Goal: Task Accomplishment & Management: Manage account settings

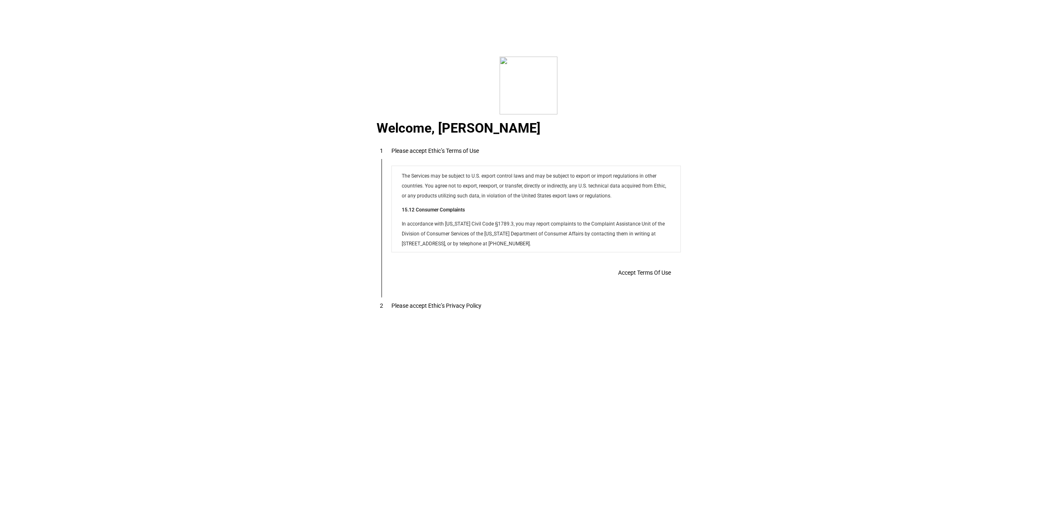
scroll to position [6686, 0]
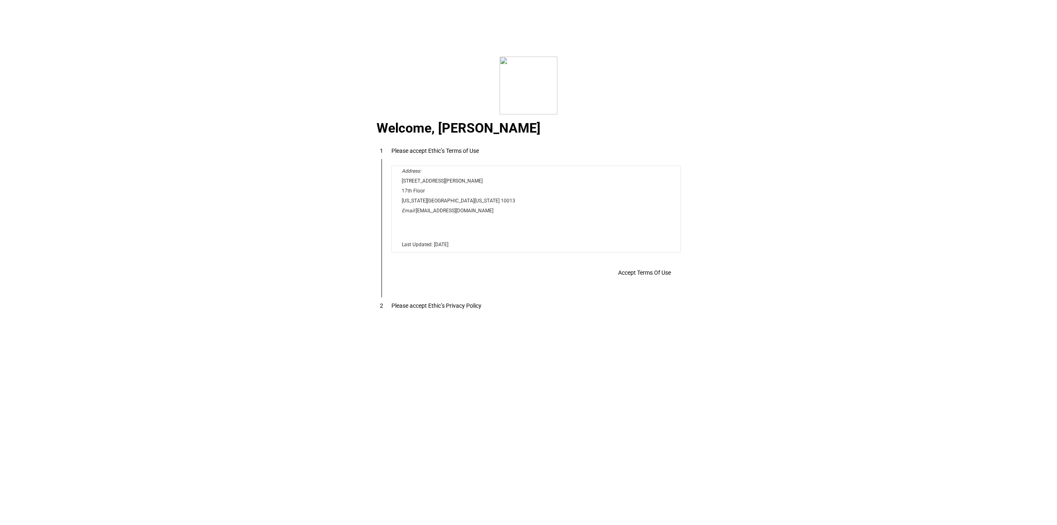
click at [637, 275] on span "Accept Terms Of Use" at bounding box center [644, 272] width 53 height 7
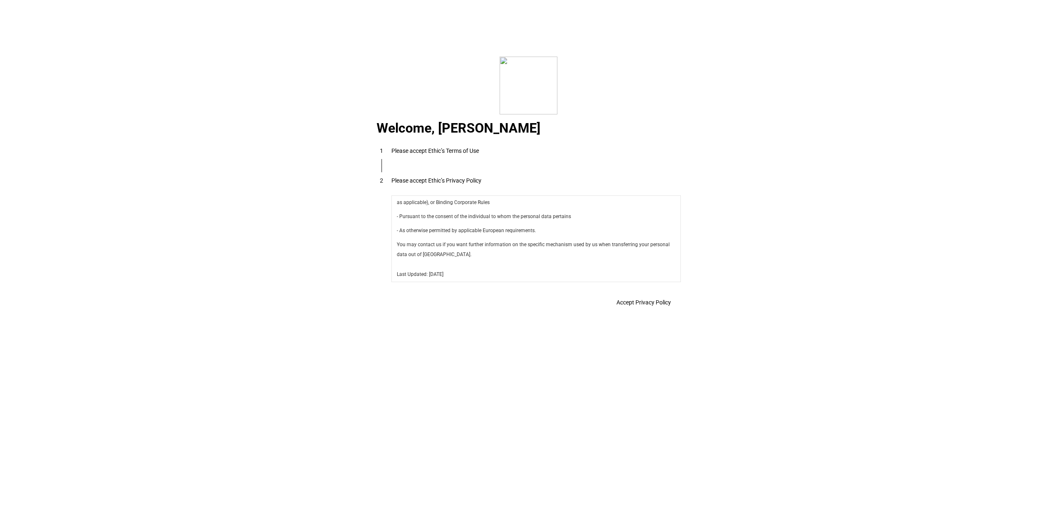
scroll to position [2939, 0]
click at [619, 302] on span "Accept Privacy Policy" at bounding box center [643, 302] width 54 height 7
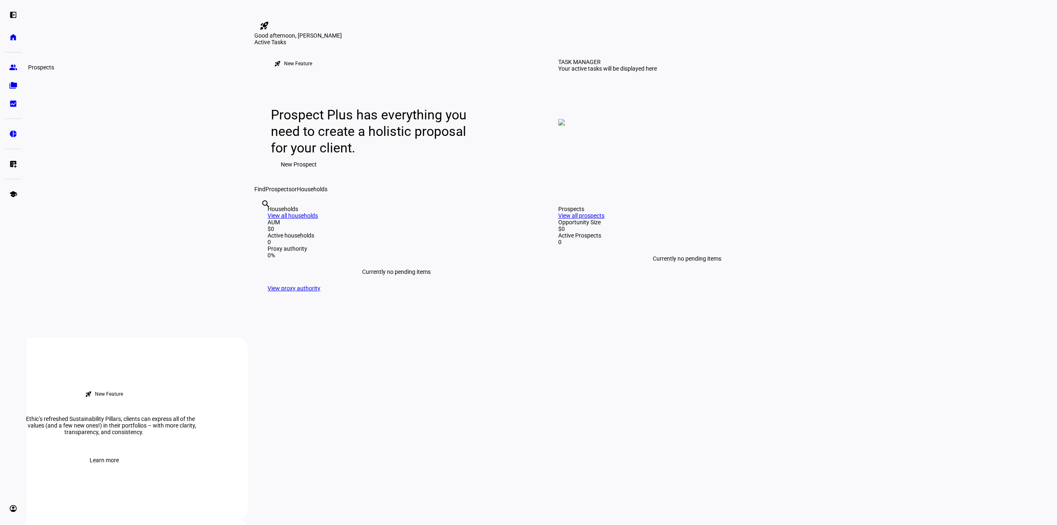
click at [13, 68] on eth-mat-symbol "group" at bounding box center [13, 67] width 8 height 8
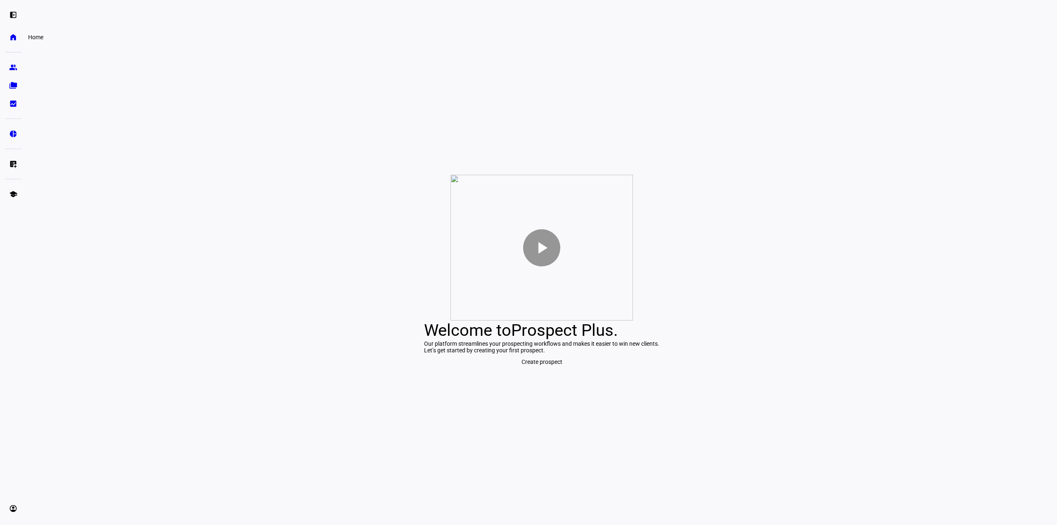
click at [11, 37] on eth-mat-symbol "home" at bounding box center [13, 37] width 8 height 8
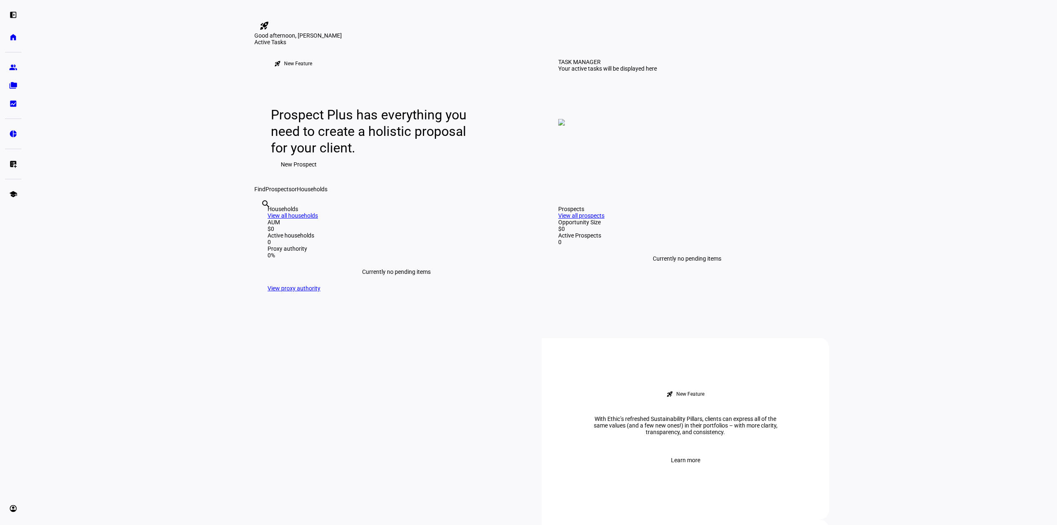
click at [269, 21] on mat-icon "rocket_launch" at bounding box center [264, 26] width 10 height 10
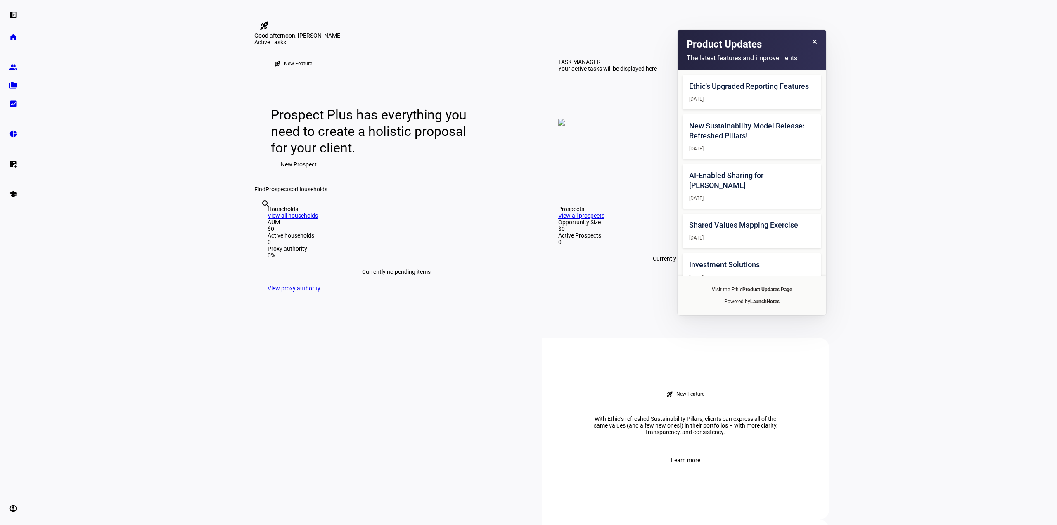
click at [296, 17] on div at bounding box center [274, 14] width 41 height 9
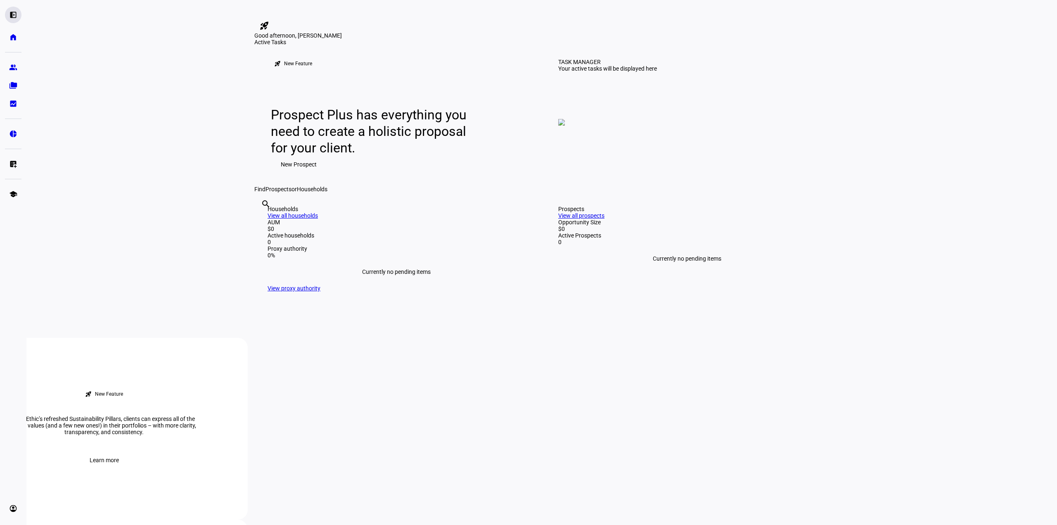
click at [7, 15] on div "left_panel_open" at bounding box center [13, 15] width 17 height 17
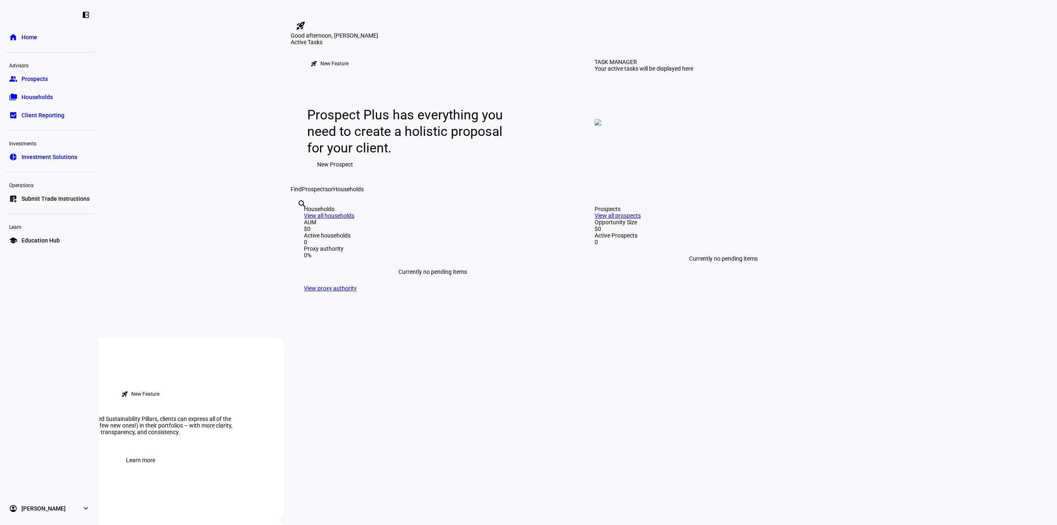
click at [447, 39] on div "Good afternoon, [PERSON_NAME]" at bounding box center [578, 35] width 575 height 7
click at [66, 507] on link "account_circle [PERSON_NAME] expand_more" at bounding box center [49, 508] width 89 height 17
click at [20, 468] on link "Profile" at bounding box center [30, 470] width 30 height 17
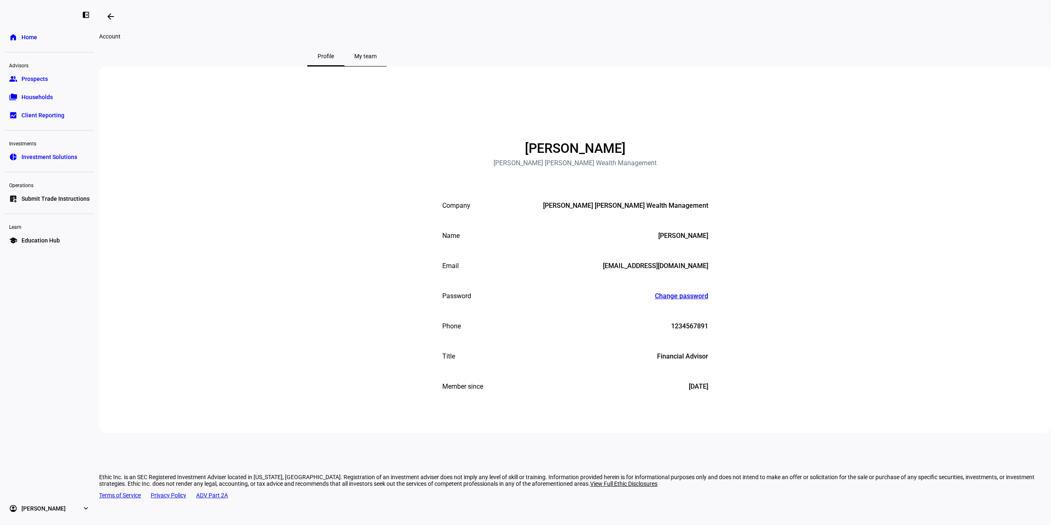
click at [489, 240] on div "Name [PERSON_NAME]" at bounding box center [575, 236] width 266 height 8
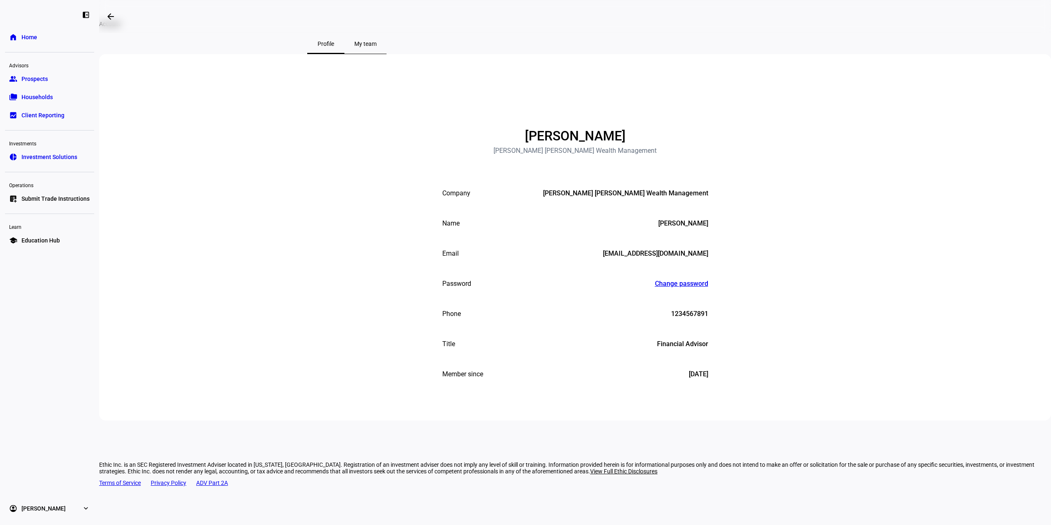
scroll to position [16, 0]
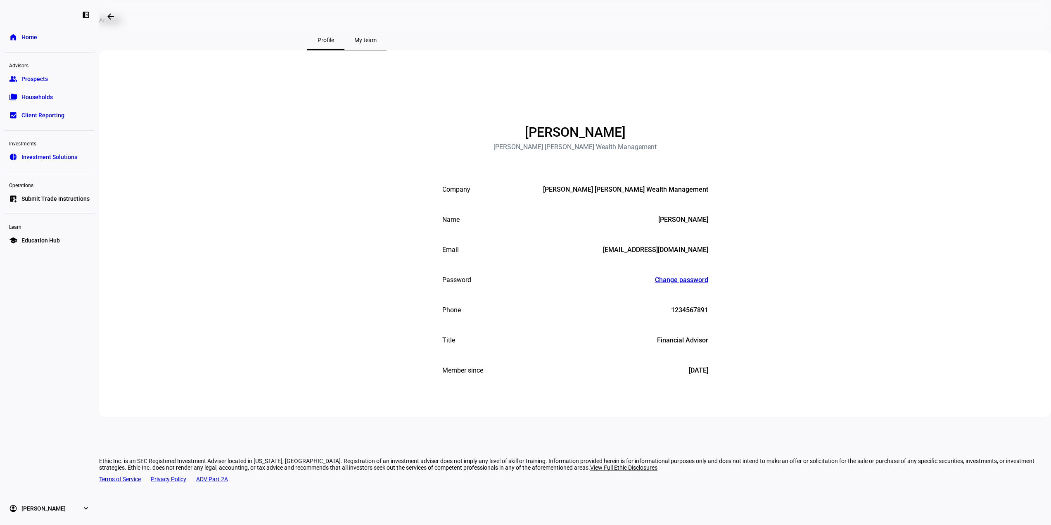
click at [45, 509] on span "[PERSON_NAME]" at bounding box center [43, 508] width 44 height 8
click at [35, 468] on span "Profile" at bounding box center [29, 470] width 17 height 8
click at [575, 139] on div "[PERSON_NAME]" at bounding box center [574, 132] width 117 height 13
click at [377, 43] on span "My team" at bounding box center [365, 40] width 22 height 6
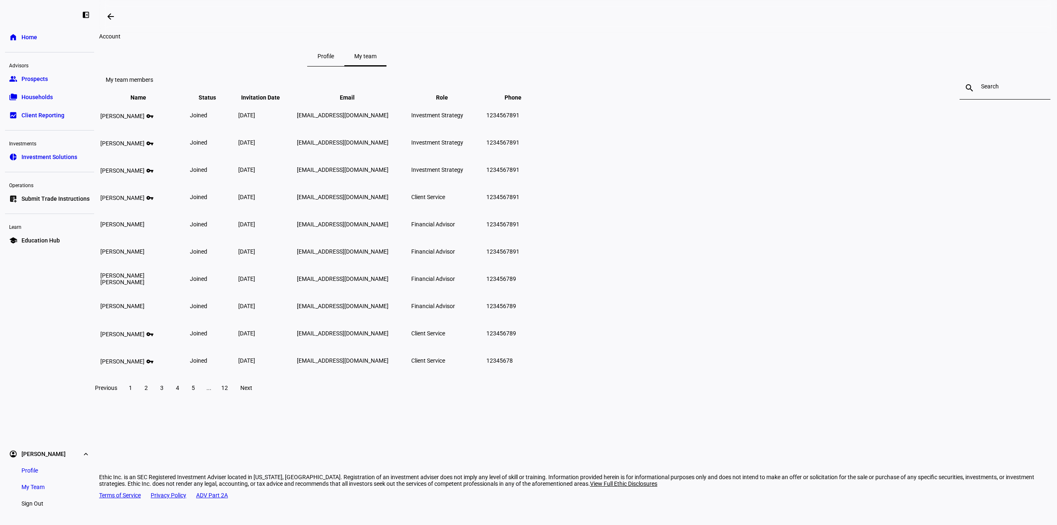
click at [154, 398] on span at bounding box center [146, 388] width 15 height 20
click at [169, 398] on span at bounding box center [161, 388] width 15 height 20
click at [185, 398] on span at bounding box center [177, 388] width 15 height 20
click at [195, 391] on span "5" at bounding box center [193, 387] width 3 height 7
click at [216, 398] on span at bounding box center [208, 388] width 15 height 20
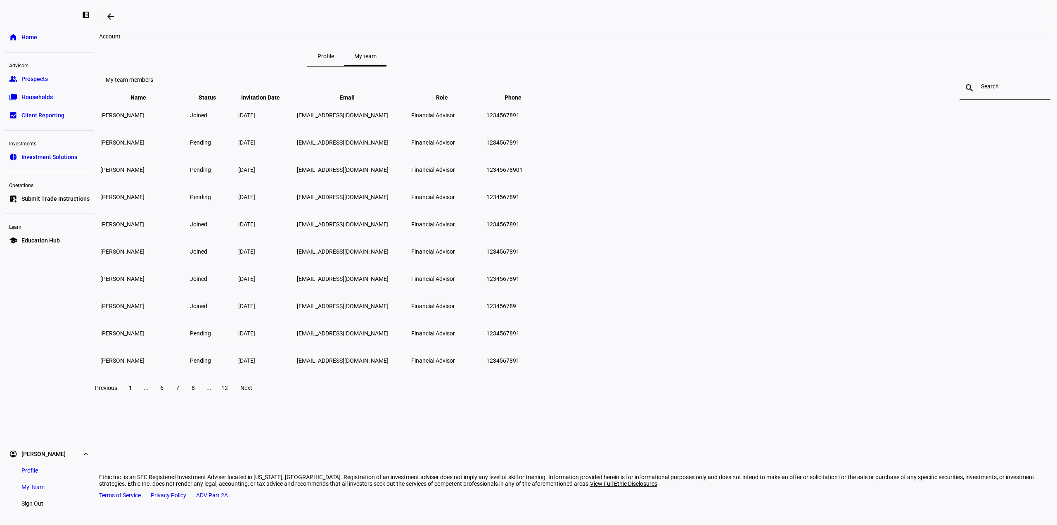
click at [201, 398] on span at bounding box center [193, 388] width 15 height 20
click at [216, 398] on span at bounding box center [208, 388] width 15 height 20
click at [228, 391] on span "12" at bounding box center [224, 387] width 7 height 7
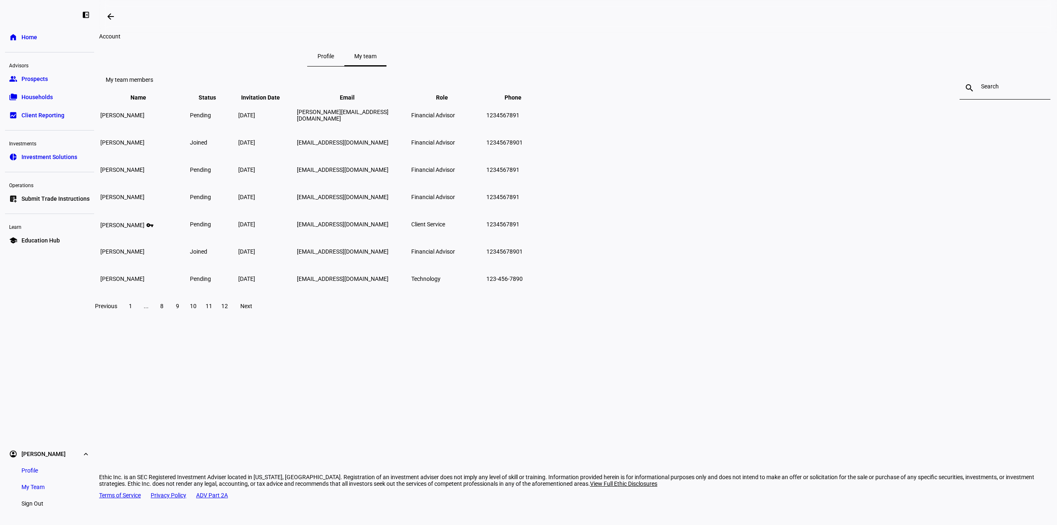
click at [138, 316] on span at bounding box center [130, 306] width 15 height 20
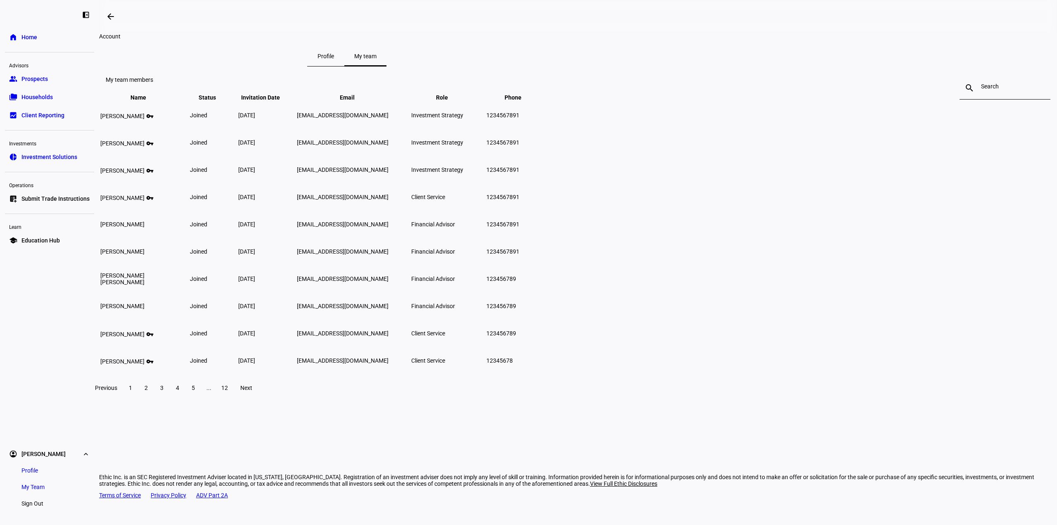
click at [154, 398] on span at bounding box center [146, 388] width 15 height 20
click at [169, 398] on span at bounding box center [161, 388] width 15 height 20
click at [185, 398] on span at bounding box center [177, 388] width 15 height 20
click at [981, 90] on input at bounding box center [1005, 86] width 48 height 7
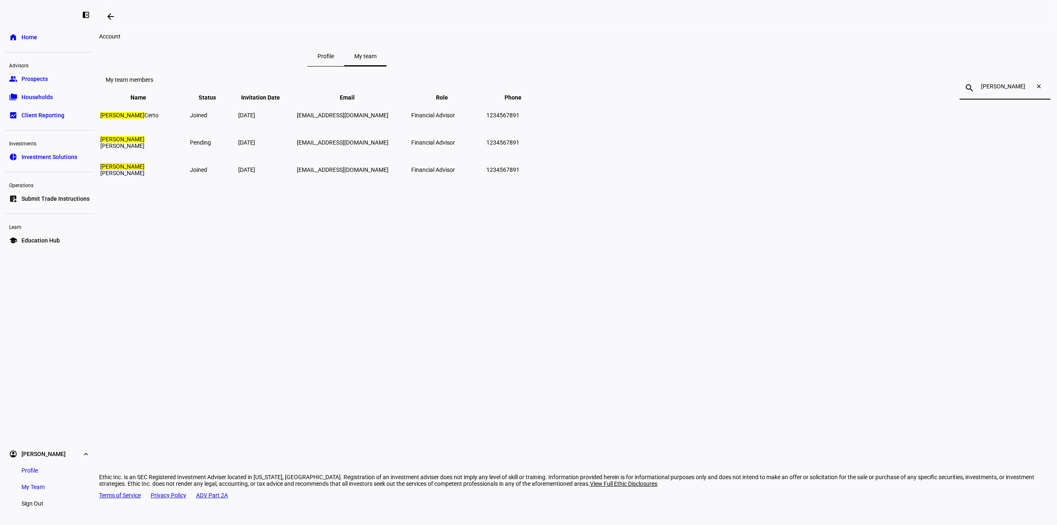
type input "[PERSON_NAME]"
click at [1030, 93] on mat-icon "close" at bounding box center [1040, 88] width 20 height 10
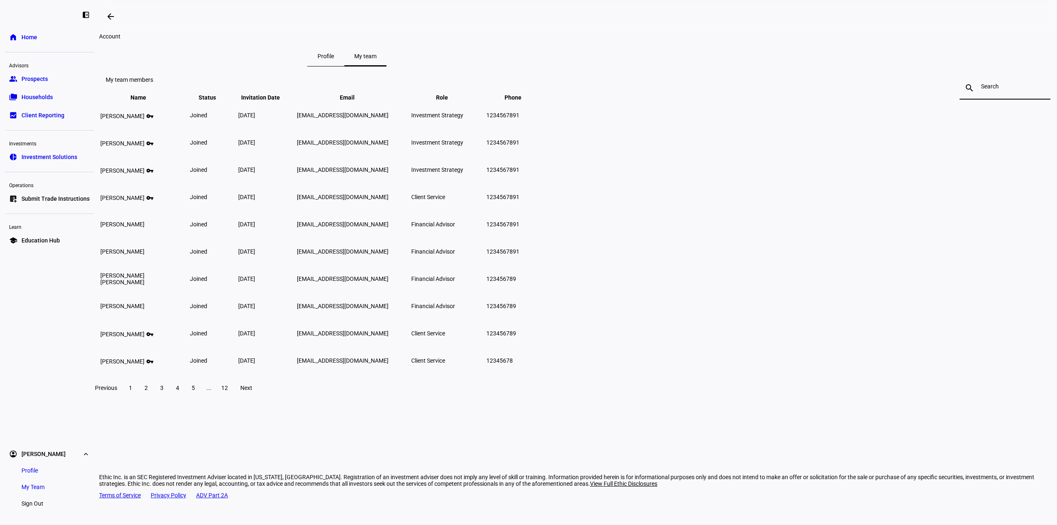
click at [334, 59] on span "Profile" at bounding box center [325, 56] width 17 height 6
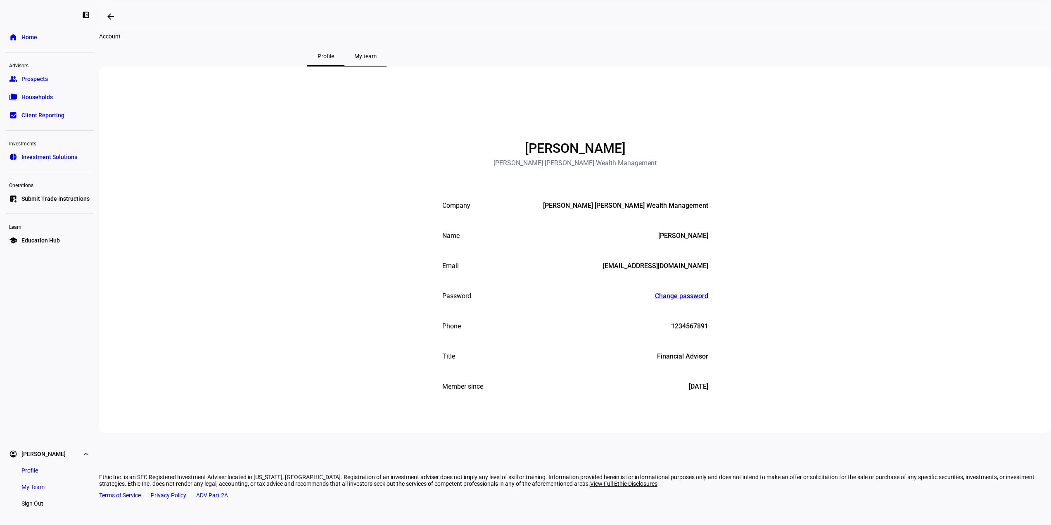
drag, startPoint x: 611, startPoint y: 297, endPoint x: 708, endPoint y: 298, distance: 97.4
click at [708, 281] on mat-list-item "Email [EMAIL_ADDRESS][DOMAIN_NAME]" at bounding box center [575, 266] width 289 height 30
copy div "[EMAIL_ADDRESS][DOMAIN_NAME]"
click at [38, 34] on link "home Home" at bounding box center [49, 37] width 89 height 17
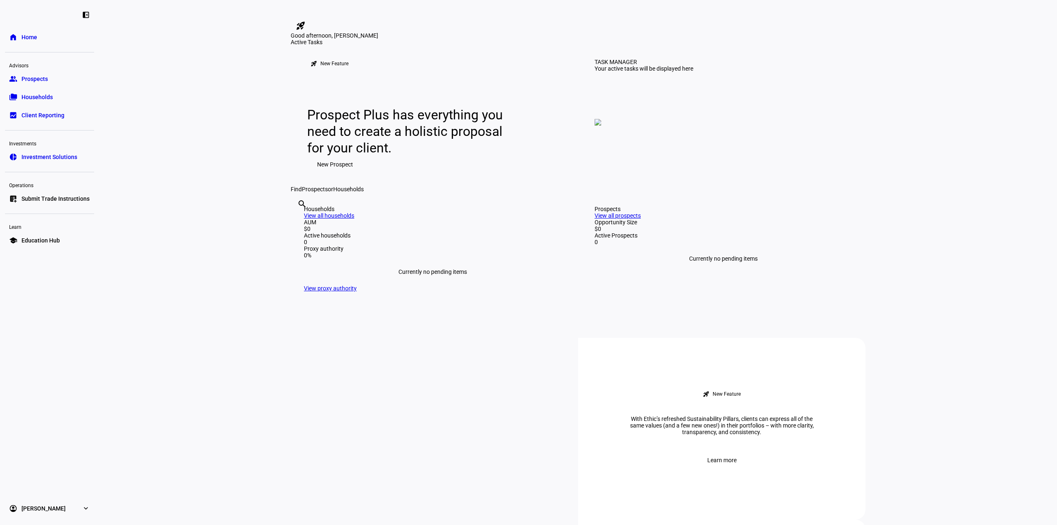
click at [35, 78] on span "Prospects" at bounding box center [34, 79] width 26 height 8
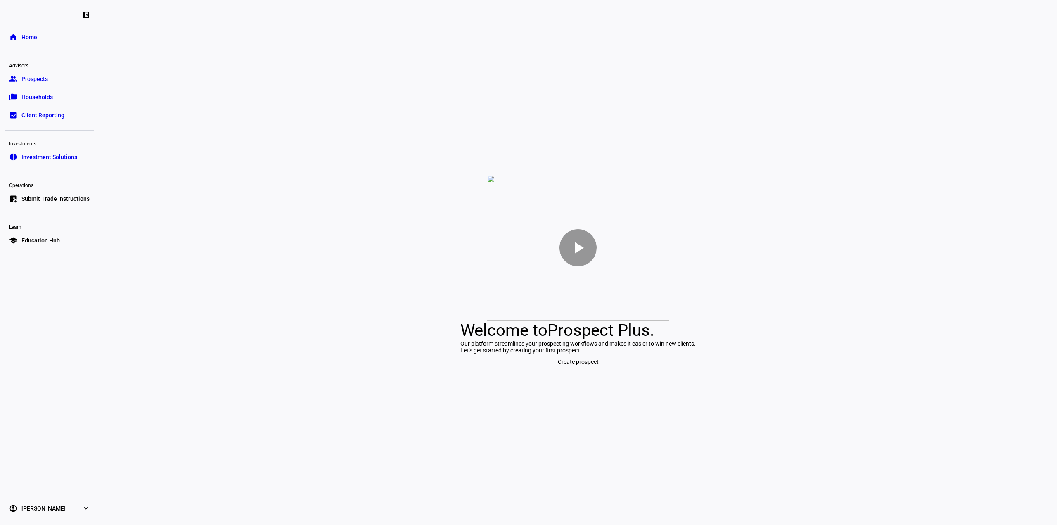
click at [36, 37] on span "Home" at bounding box center [29, 37] width 16 height 8
